Goal: Entertainment & Leisure: Consume media (video, audio)

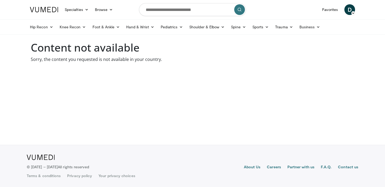
click at [49, 9] on img at bounding box center [44, 9] width 28 height 5
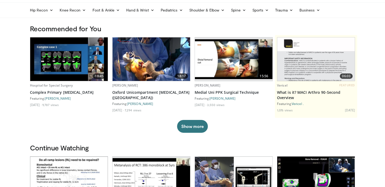
scroll to position [17, 0]
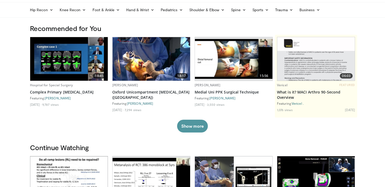
click at [195, 129] on button "Show more" at bounding box center [192, 126] width 31 height 13
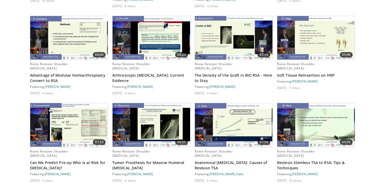
scroll to position [2390, 0]
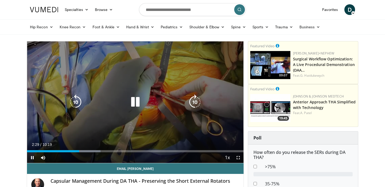
click at [137, 103] on icon "Video Player" at bounding box center [135, 102] width 15 height 15
click at [133, 103] on icon "Video Player" at bounding box center [135, 102] width 15 height 15
click at [132, 106] on icon "Video Player" at bounding box center [135, 102] width 15 height 15
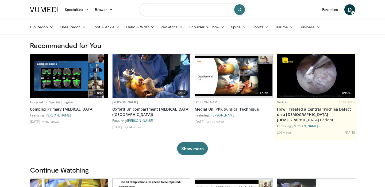
click at [167, 10] on input "Search topics, interventions" at bounding box center [192, 9] width 107 height 13
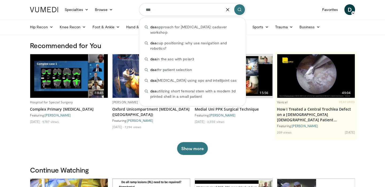
type input "***"
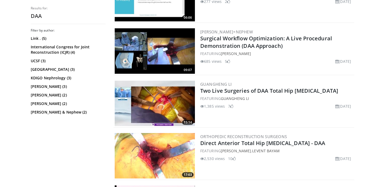
scroll to position [190, 0]
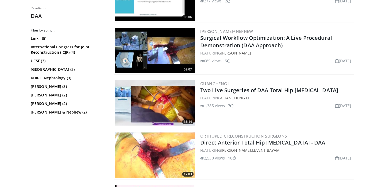
click at [165, 107] on img at bounding box center [155, 102] width 80 height 45
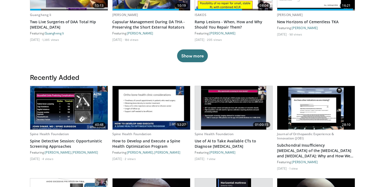
scroll to position [197, 0]
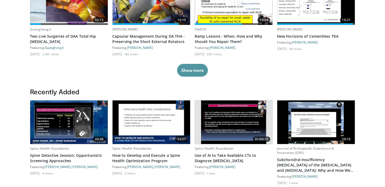
click at [191, 74] on button "Show more" at bounding box center [192, 70] width 31 height 13
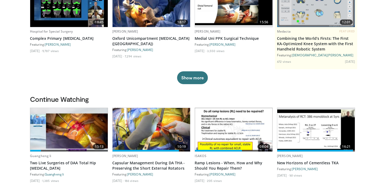
scroll to position [0, 0]
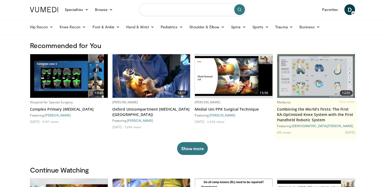
click at [160, 8] on input "Search topics, interventions" at bounding box center [192, 9] width 107 height 13
type input "**********"
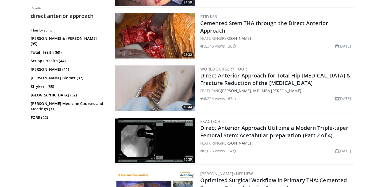
scroll to position [257, 0]
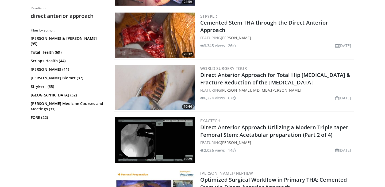
click at [175, 94] on img at bounding box center [155, 87] width 80 height 45
